Goal: Find contact information: Find contact information

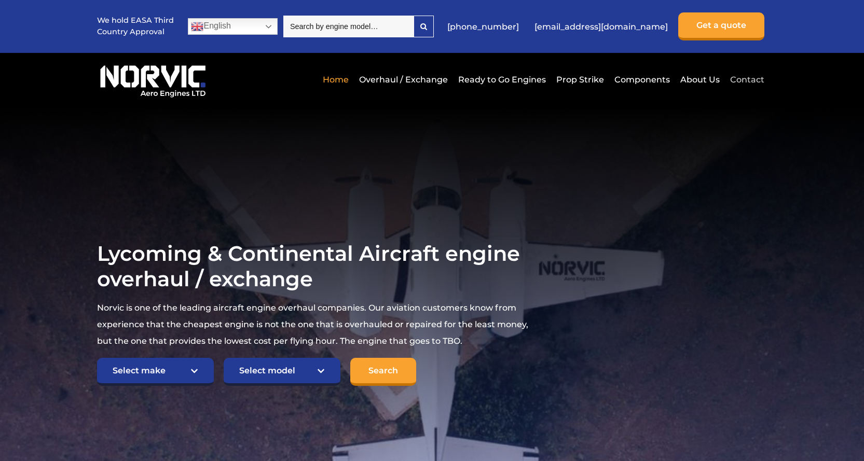
click at [736, 77] on link "Contact" at bounding box center [745, 79] width 37 height 25
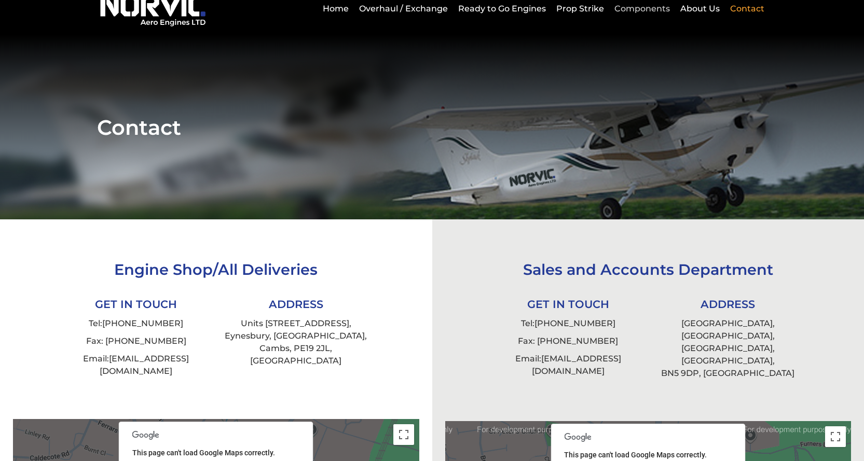
scroll to position [52, 0]
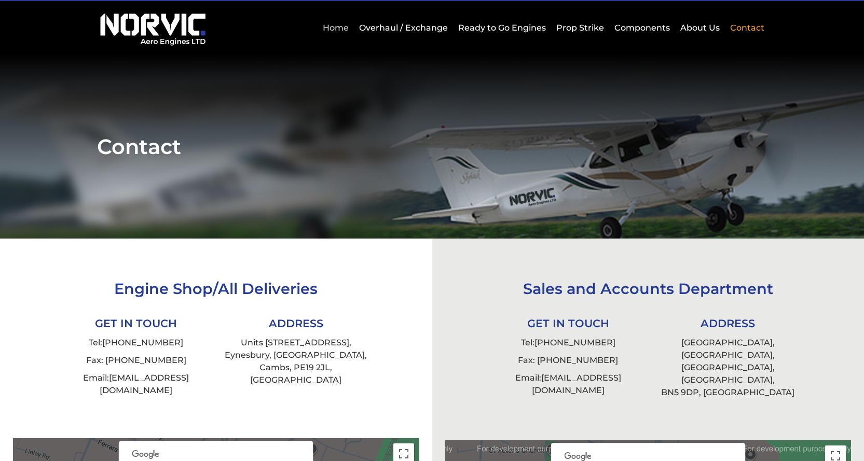
click at [349, 27] on link "Home" at bounding box center [335, 27] width 31 height 25
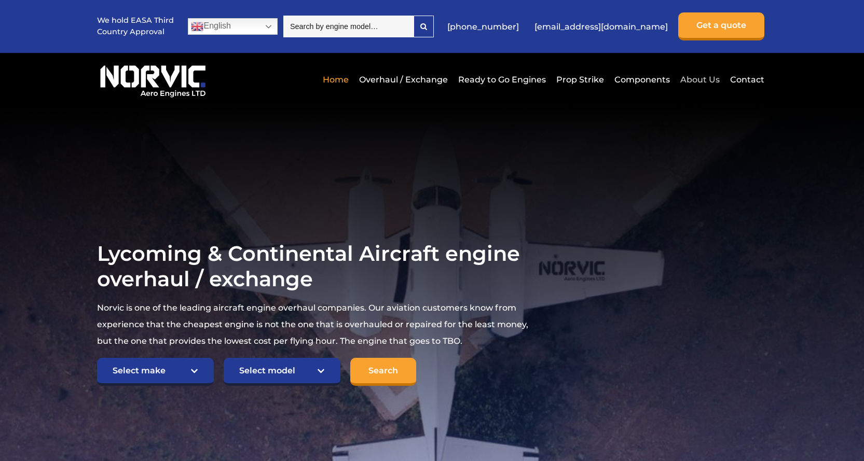
click at [697, 78] on link "About Us" at bounding box center [700, 79] width 45 height 25
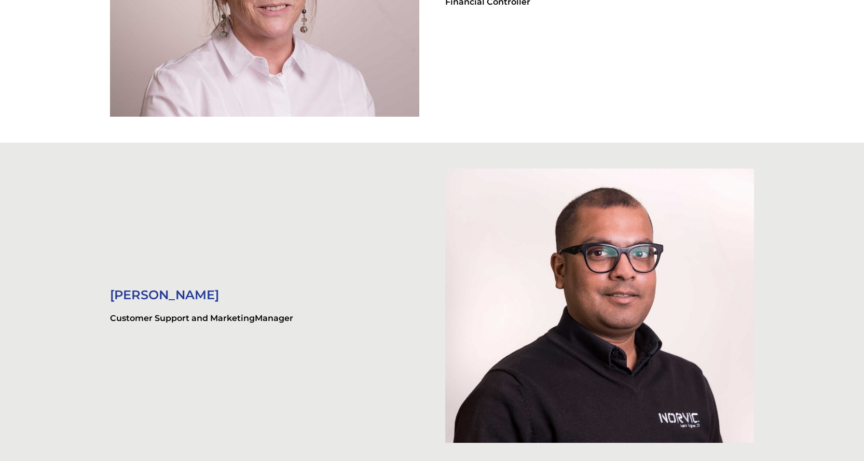
scroll to position [2456, 0]
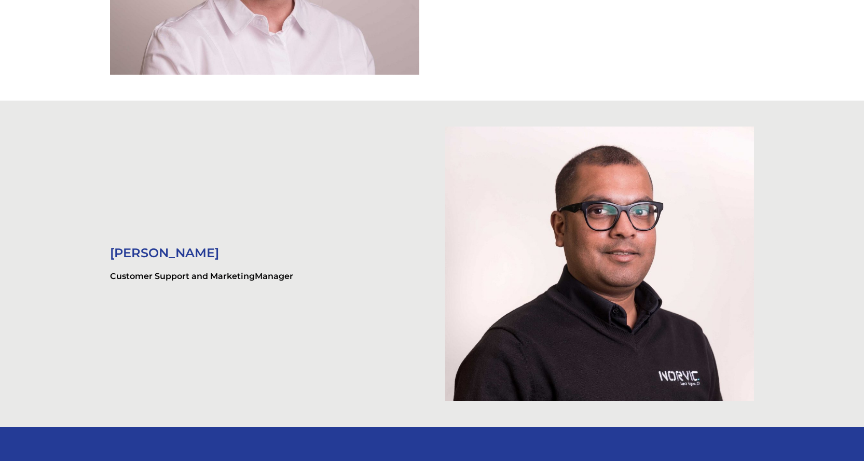
click at [234, 296] on div "[PERSON_NAME] Customer Support and Marketing Manager" at bounding box center [264, 263] width 335 height 83
